Goal: Task Accomplishment & Management: Use online tool/utility

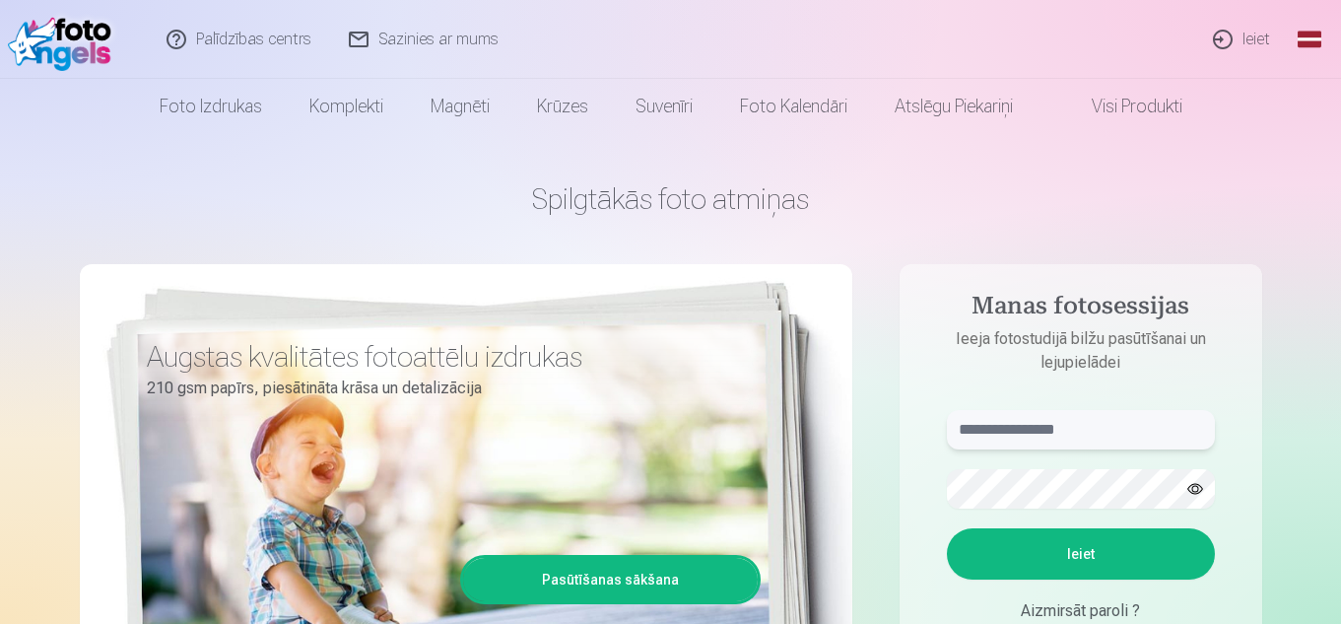
click at [1018, 432] on input "text" at bounding box center [1081, 429] width 268 height 39
type input "**********"
click at [1042, 551] on button "Ieiet" at bounding box center [1081, 553] width 268 height 51
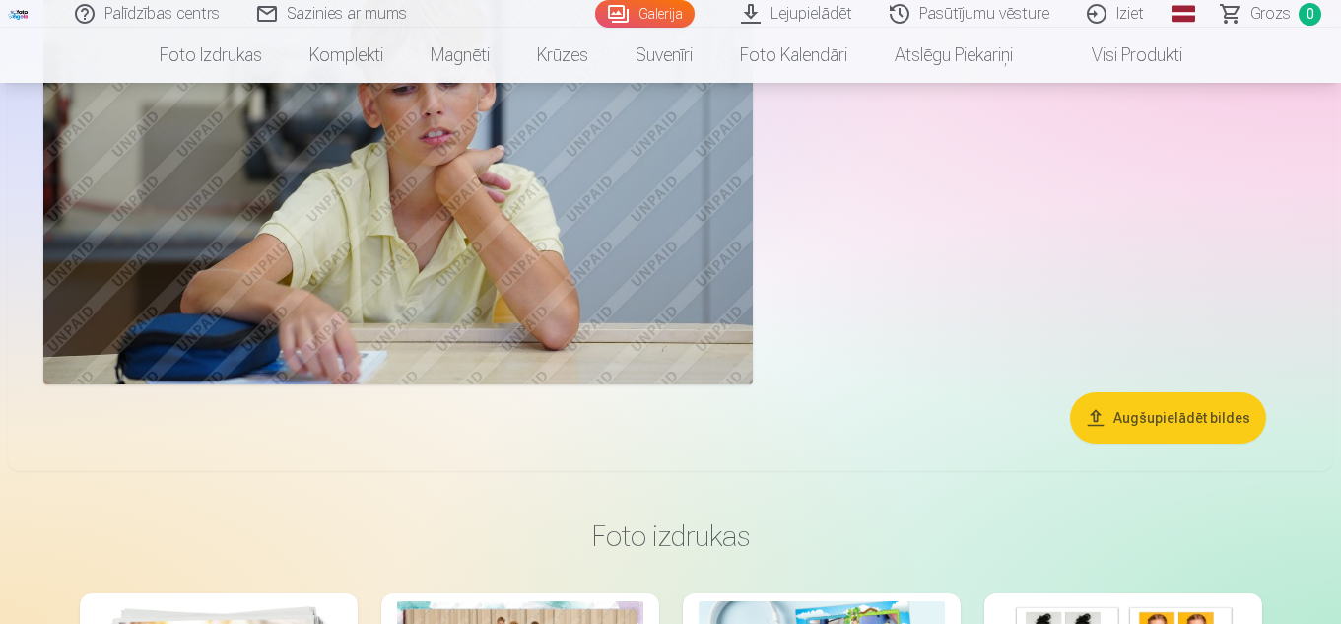
scroll to position [887, 0]
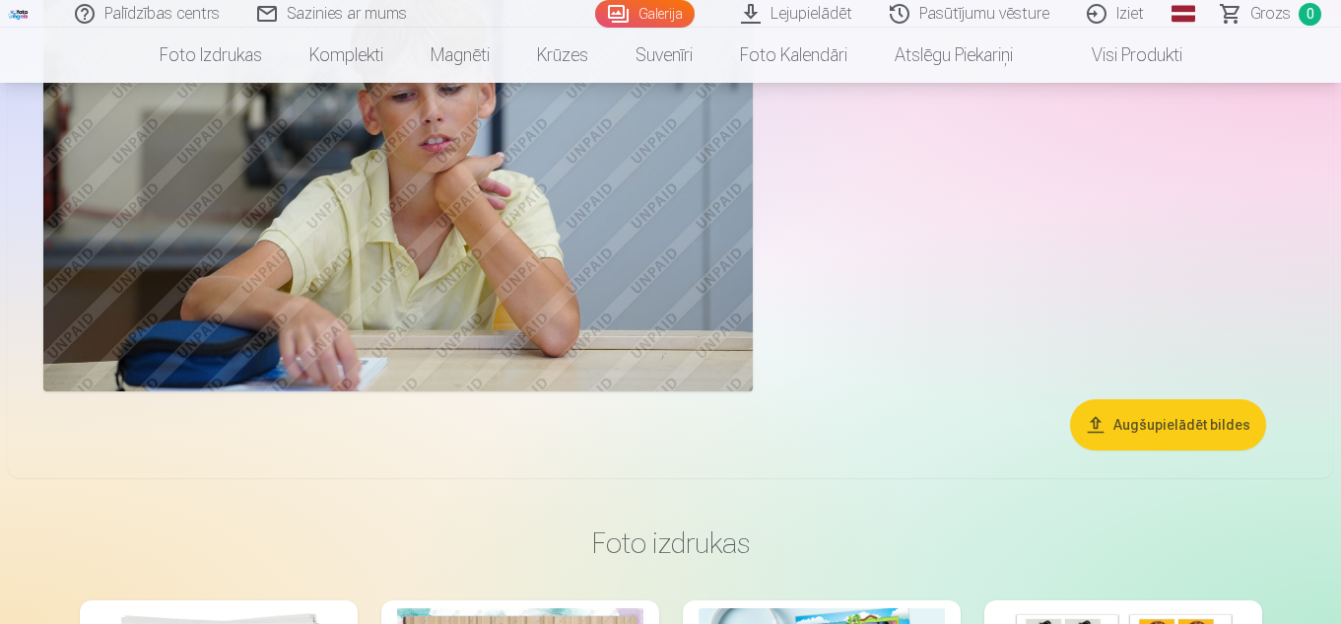
click at [1188, 428] on button "Augšupielādēt bildes" at bounding box center [1168, 424] width 196 height 51
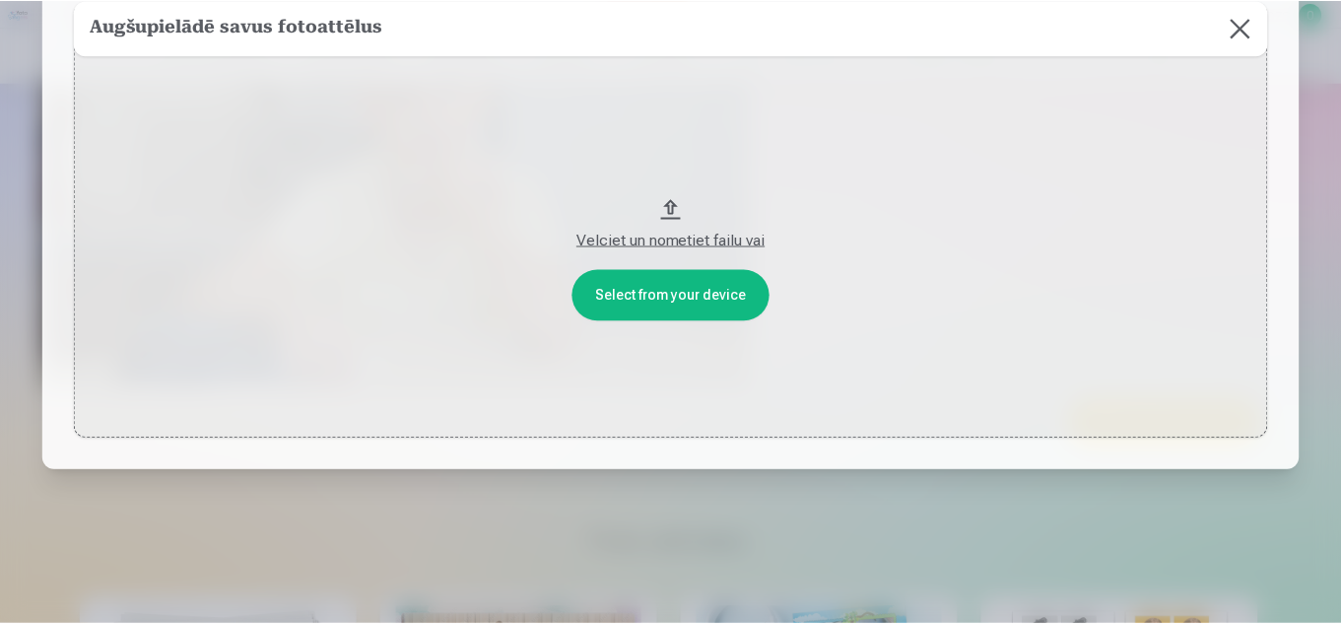
scroll to position [160, 0]
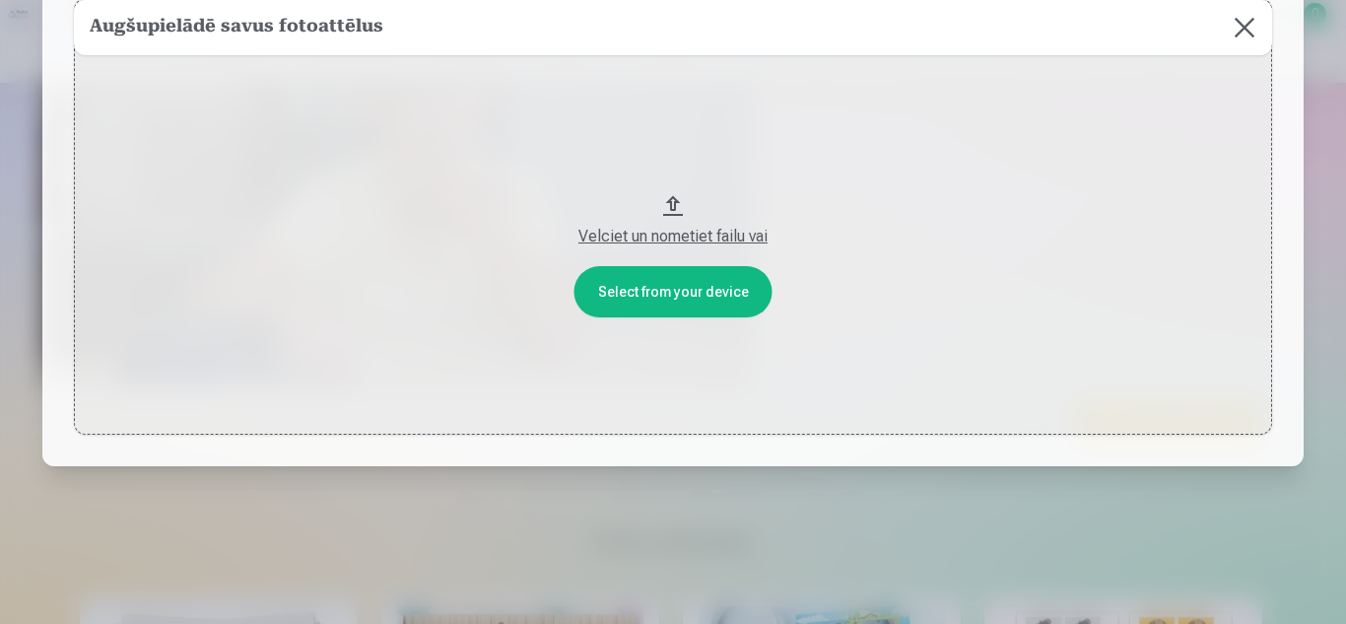
click at [1248, 33] on button at bounding box center [1244, 27] width 55 height 55
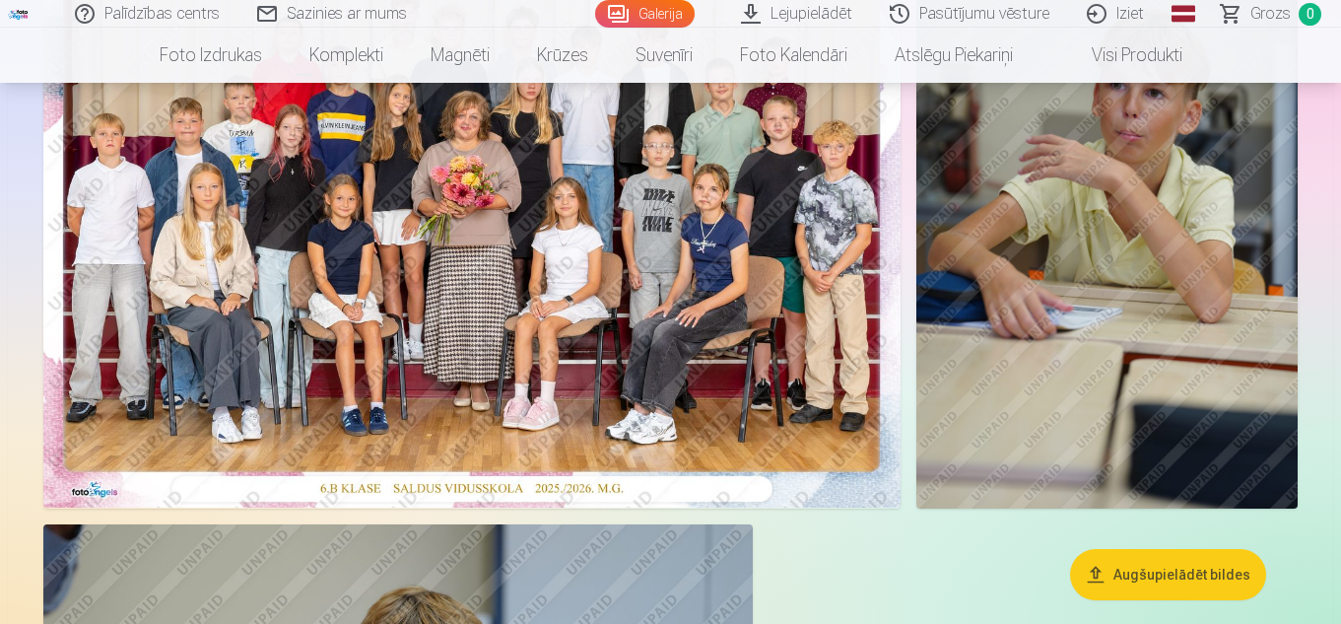
scroll to position [296, 0]
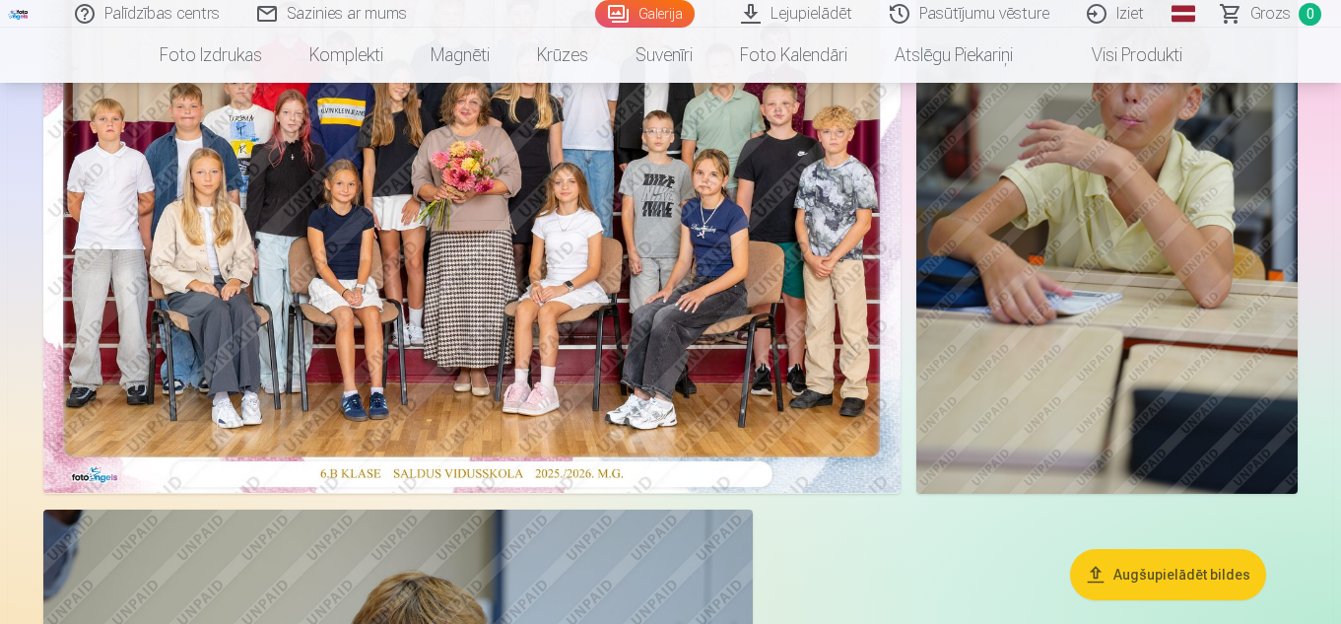
click at [999, 300] on img at bounding box center [1106, 207] width 381 height 572
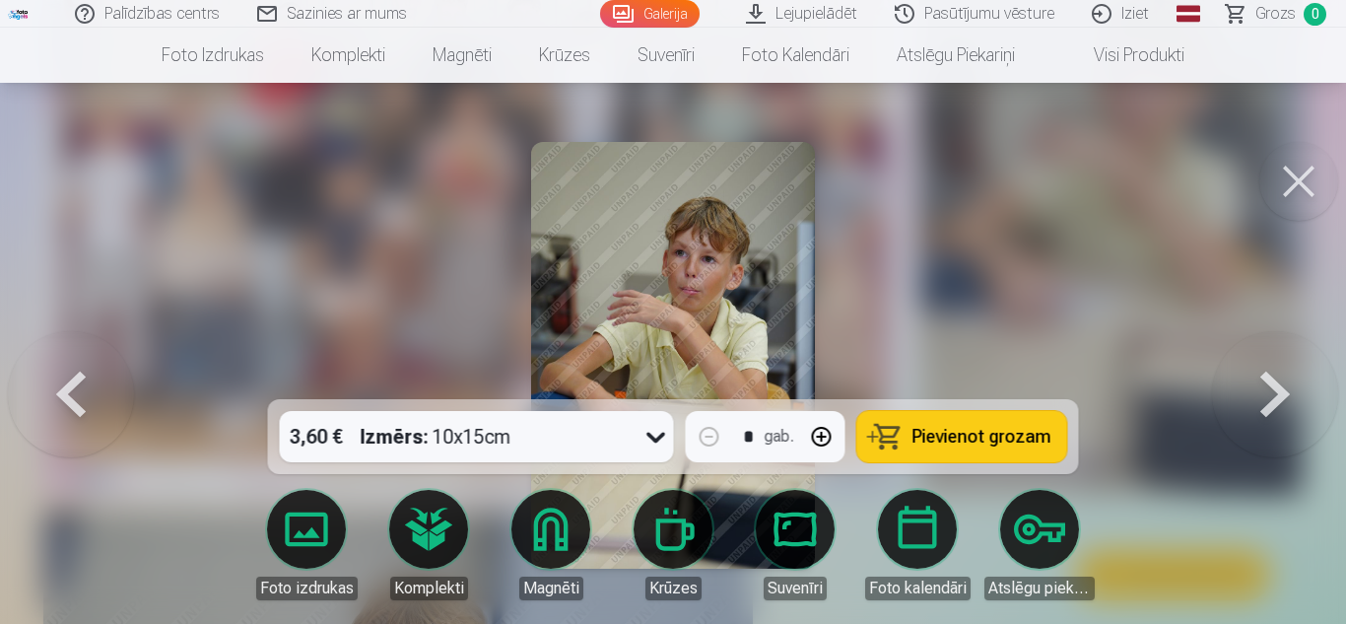
click at [1264, 379] on button at bounding box center [1275, 355] width 126 height 48
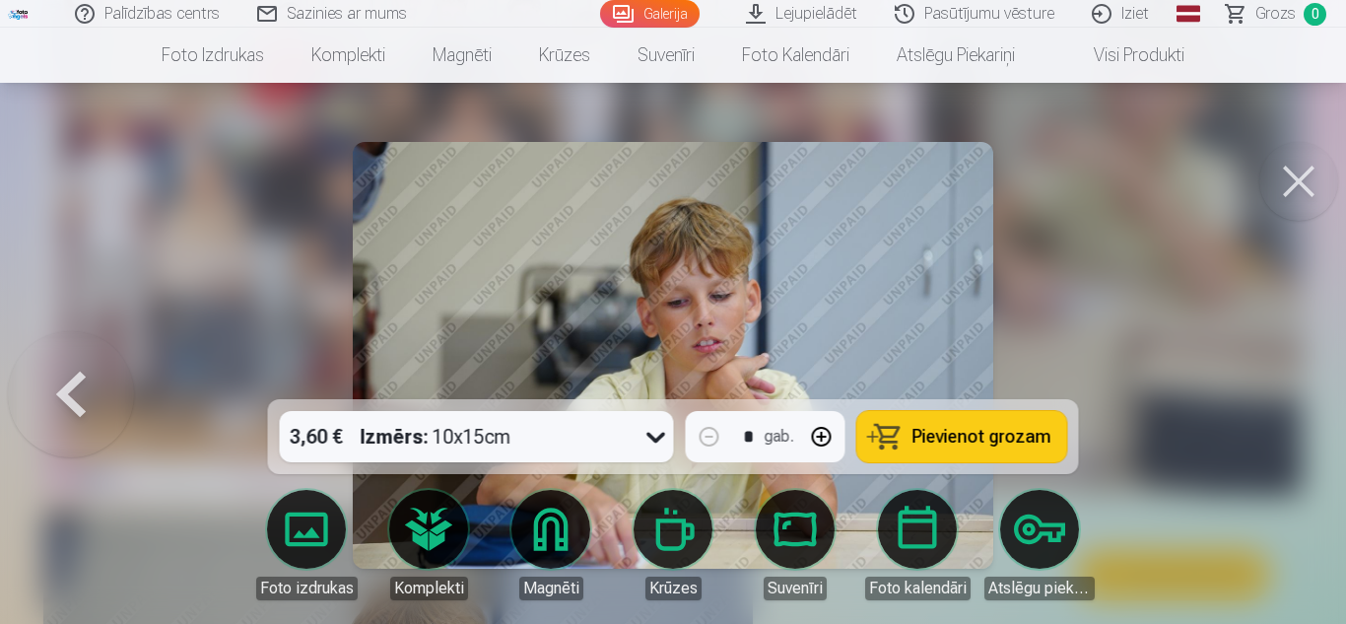
click at [1264, 379] on div at bounding box center [673, 312] width 1346 height 624
